Goal: Transaction & Acquisition: Obtain resource

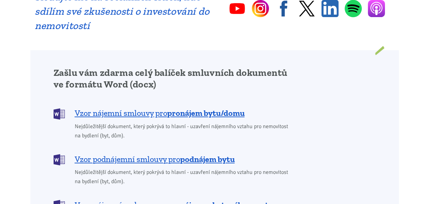
scroll to position [511, 0]
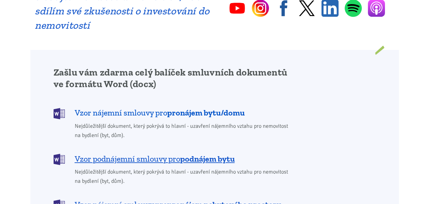
click at [151, 107] on span "Vzor nájemní smlouvy pro pronájem bytu/domu" at bounding box center [160, 112] width 170 height 11
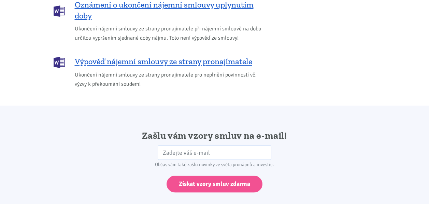
scroll to position [1070, 0]
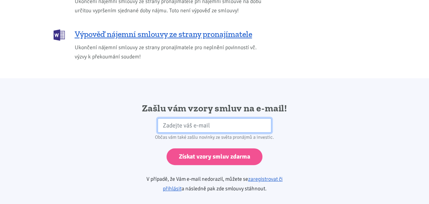
click at [231, 118] on input "email" at bounding box center [215, 125] width 114 height 15
type input "natty1996@seznam.cz"
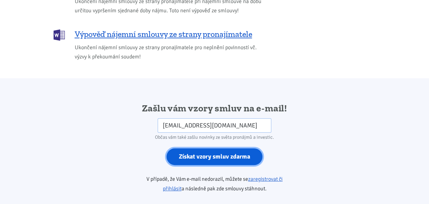
click at [221, 149] on input "Získat vzory smluv zdarma" at bounding box center [214, 156] width 96 height 17
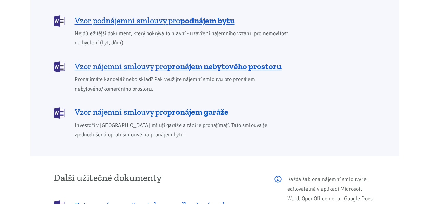
scroll to position [647, 0]
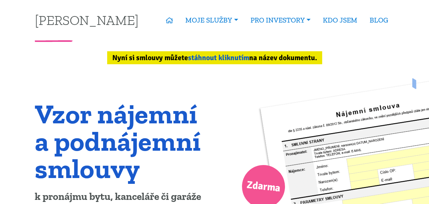
click at [233, 58] on link "stáhnout kliknutím" at bounding box center [218, 57] width 61 height 9
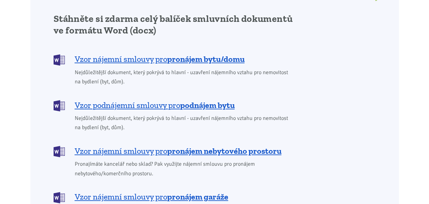
scroll to position [505, 0]
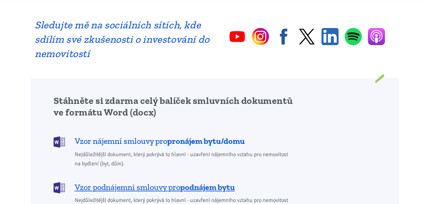
click at [153, 135] on span "Vzor nájemní smlouvy pro pronájem bytu/domu" at bounding box center [160, 140] width 170 height 11
